Goal: Download file/media

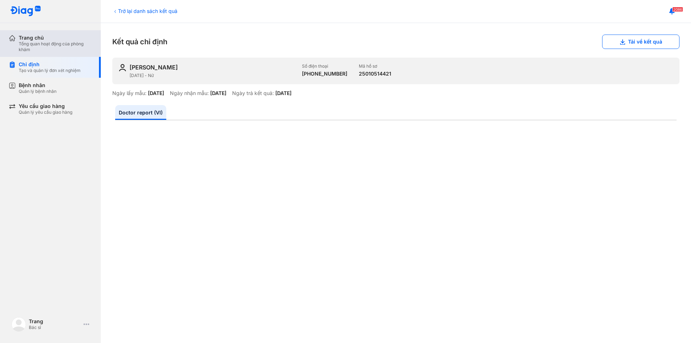
click at [60, 40] on div "Trang chủ" at bounding box center [55, 38] width 73 height 6
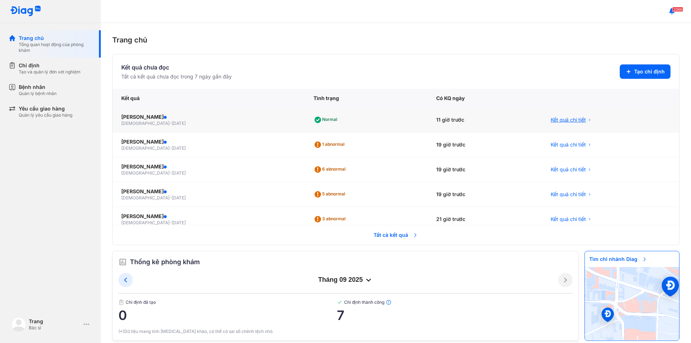
click at [560, 117] on span "Kết quả chi tiết" at bounding box center [568, 119] width 35 height 7
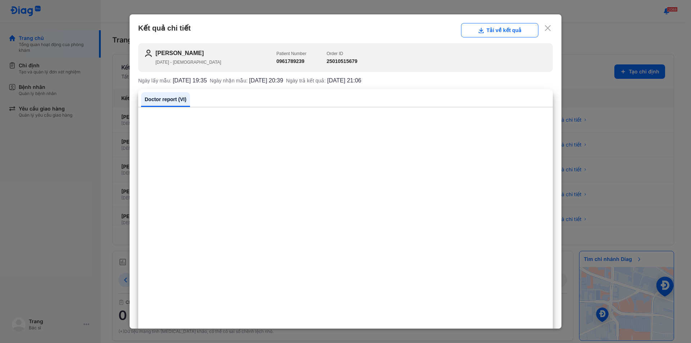
click at [545, 30] on use at bounding box center [548, 28] width 6 height 6
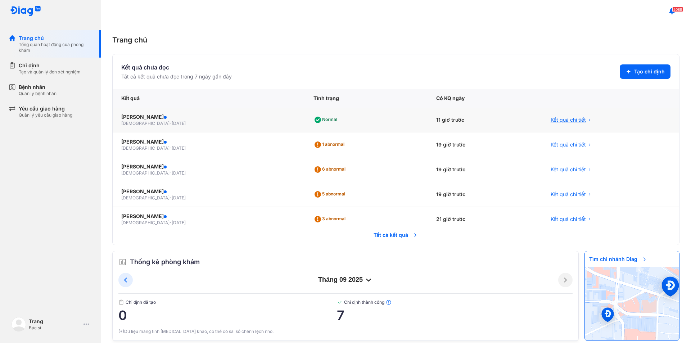
click at [551, 120] on span "Kết quả chi tiết" at bounding box center [568, 119] width 35 height 7
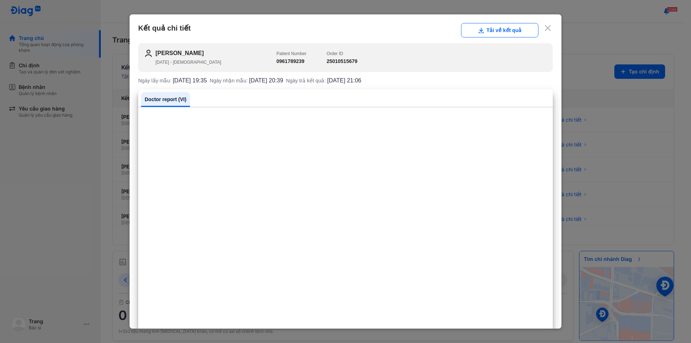
click at [545, 29] on use at bounding box center [548, 28] width 6 height 6
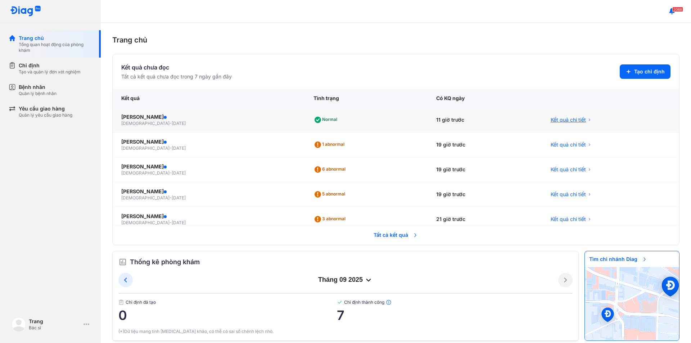
click at [551, 120] on span "Kết quả chi tiết" at bounding box center [568, 119] width 35 height 7
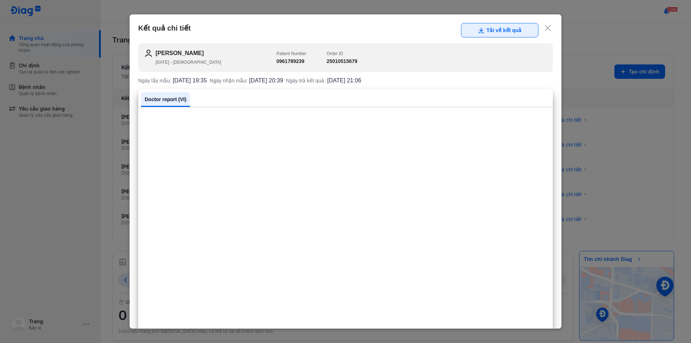
click at [474, 26] on button "Tải về kết quả" at bounding box center [499, 30] width 77 height 14
